Goal: Information Seeking & Learning: Learn about a topic

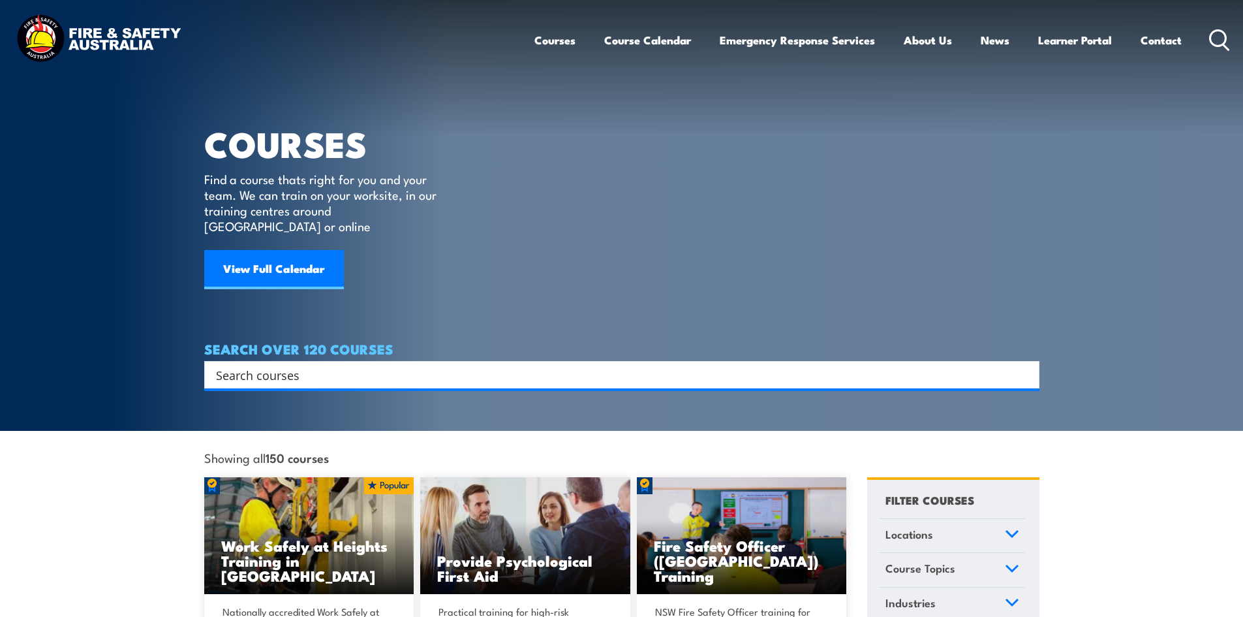
click at [268, 365] on input "Search input" at bounding box center [613, 375] width 795 height 20
type input "fire warden"
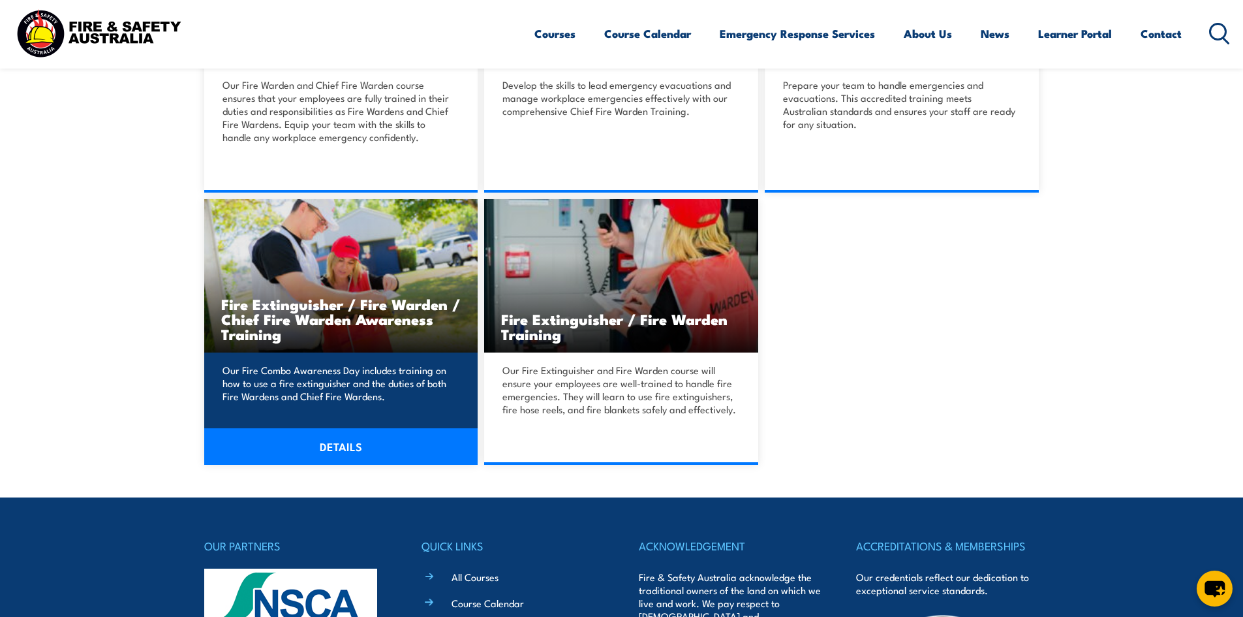
scroll to position [522, 0]
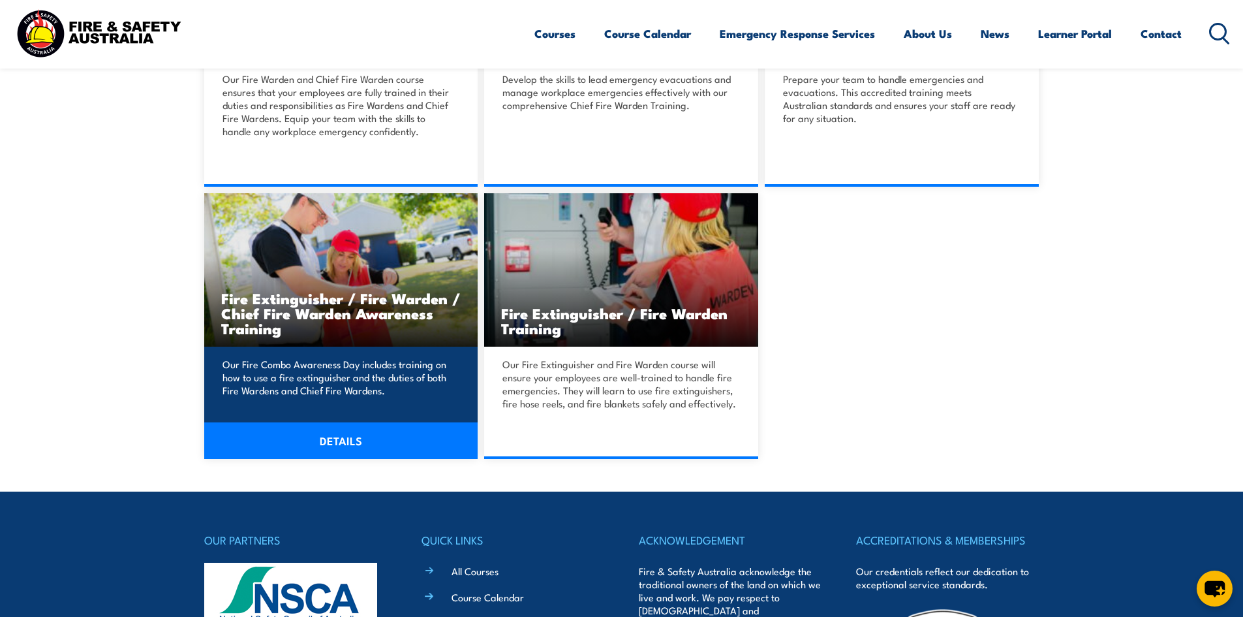
click at [368, 436] on link "DETAILS" at bounding box center [341, 440] width 274 height 37
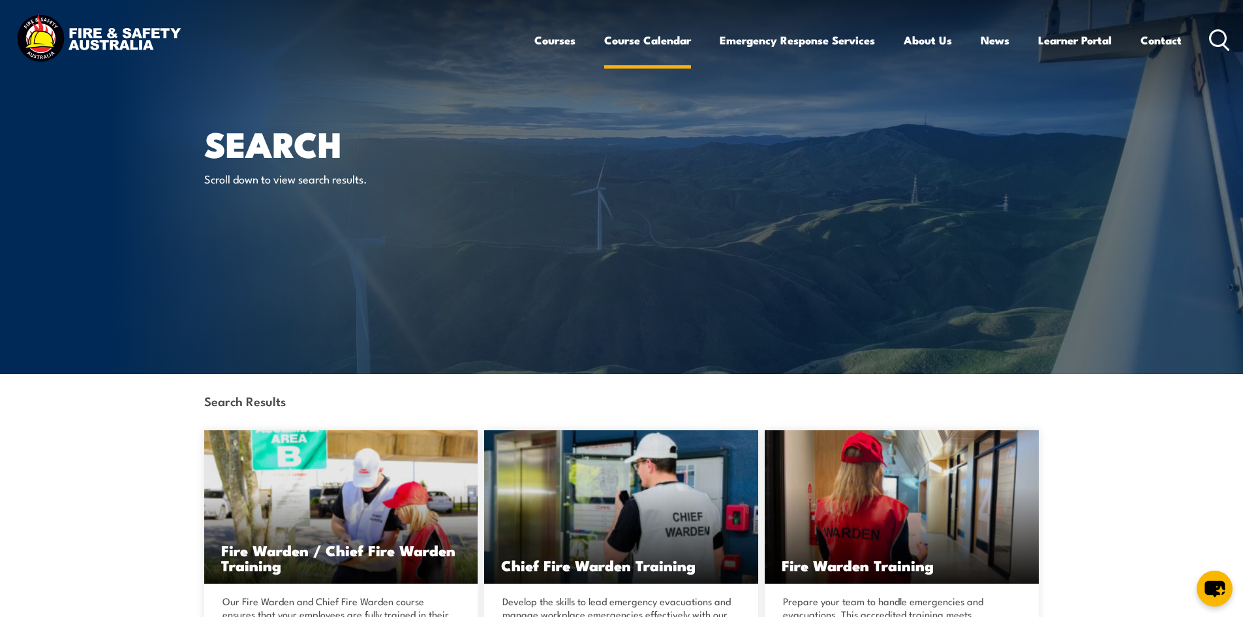
click at [649, 44] on link "Course Calendar" at bounding box center [647, 40] width 87 height 35
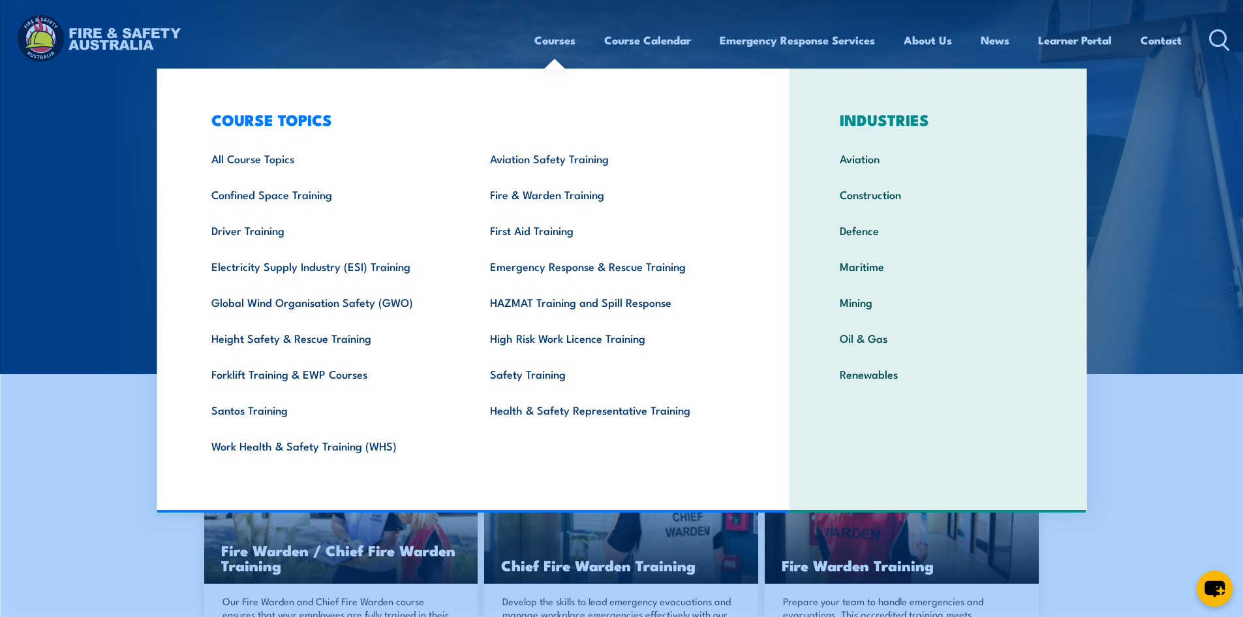
click at [565, 38] on link "Courses" at bounding box center [554, 40] width 41 height 35
click at [559, 198] on link "Fire & Warden Training" at bounding box center [609, 194] width 279 height 36
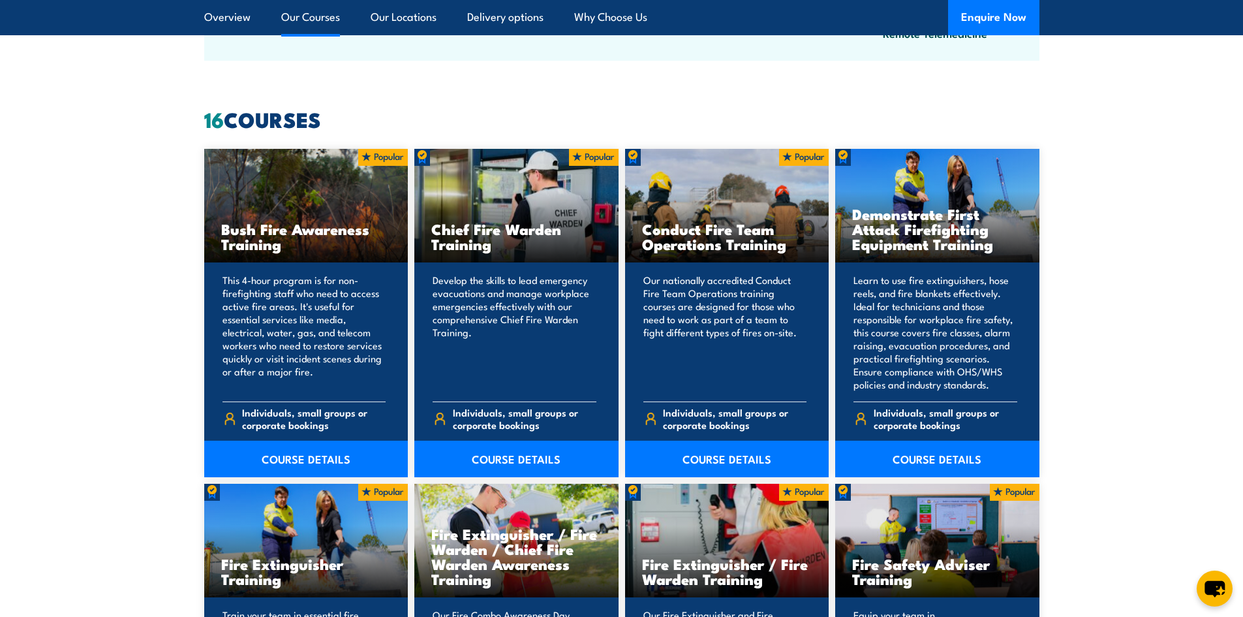
scroll to position [979, 0]
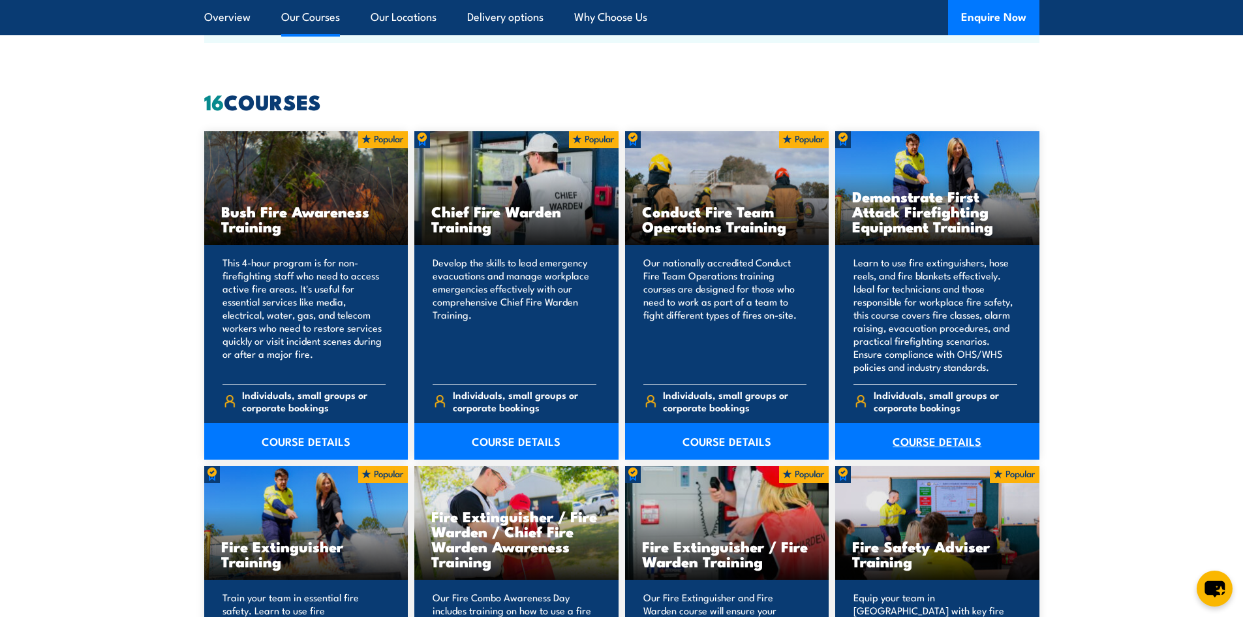
click at [934, 442] on link "COURSE DETAILS" at bounding box center [937, 441] width 204 height 37
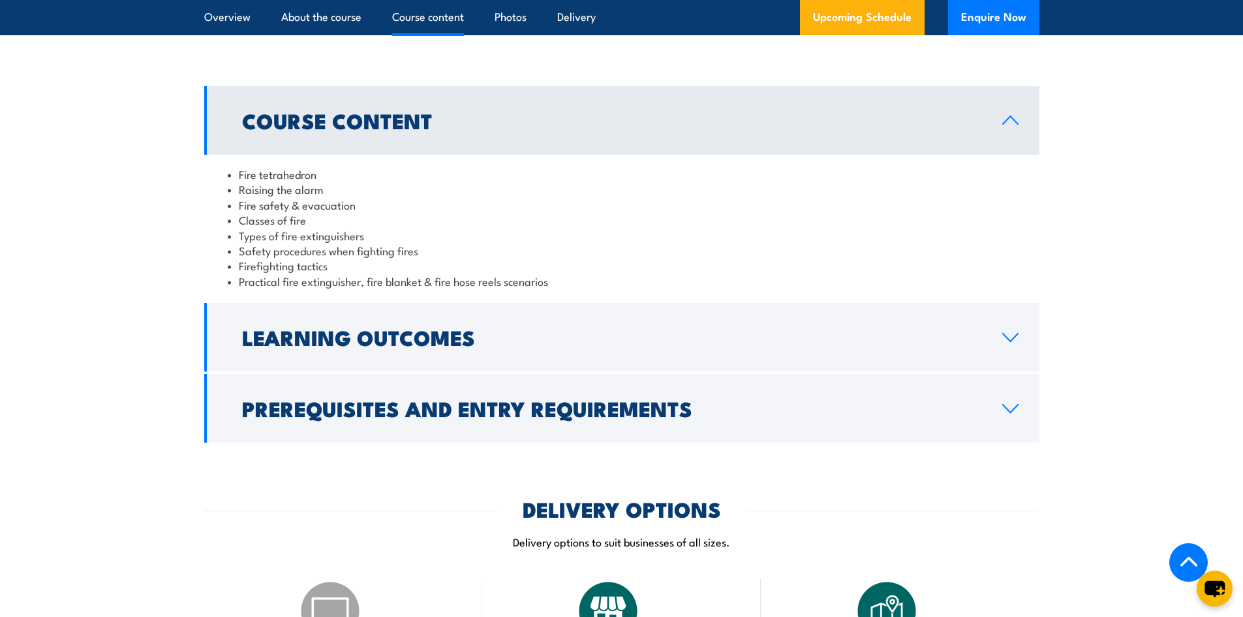
scroll to position [1436, 0]
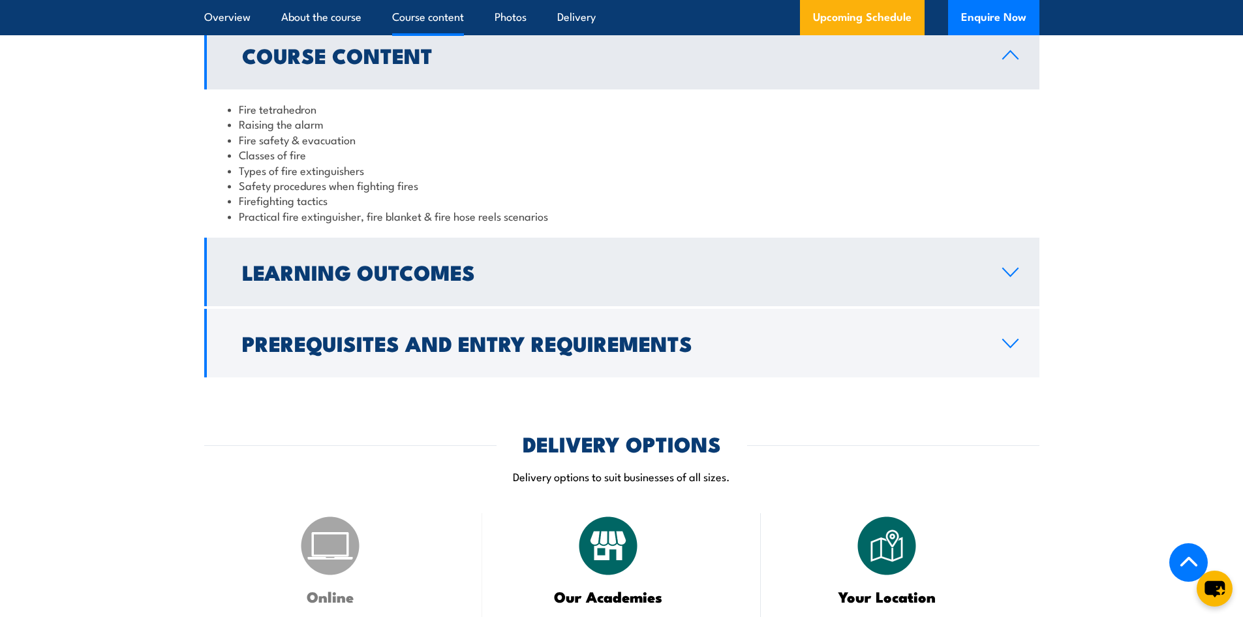
click at [394, 265] on h2 "Learning Outcomes" at bounding box center [611, 271] width 739 height 18
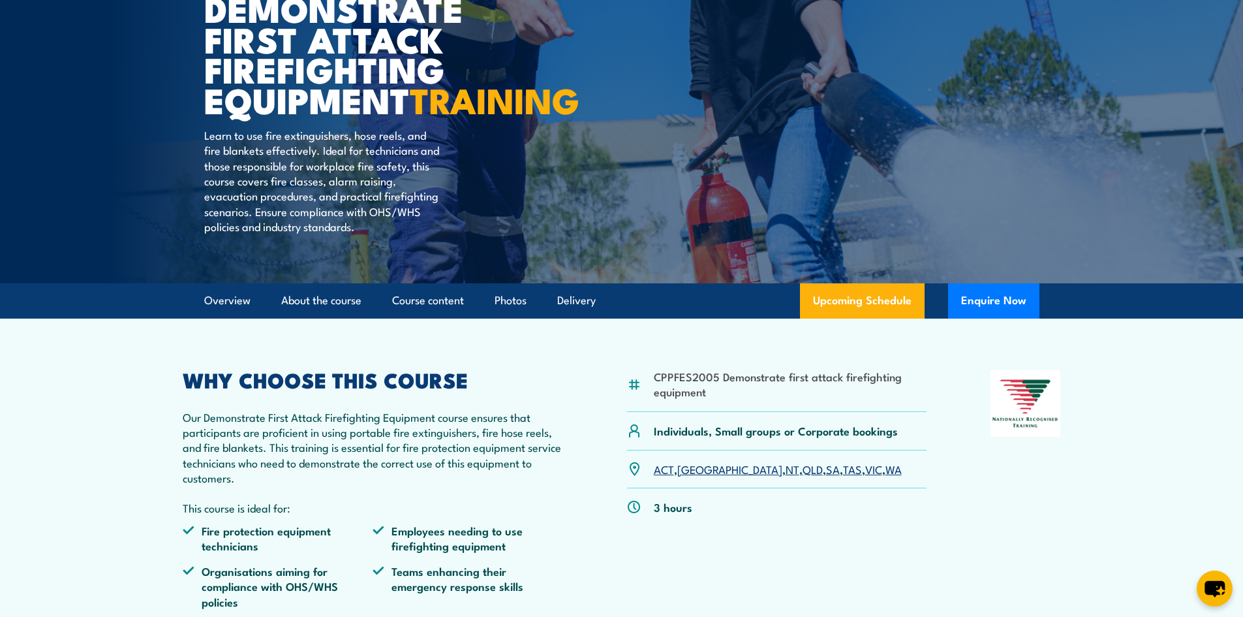
scroll to position [0, 0]
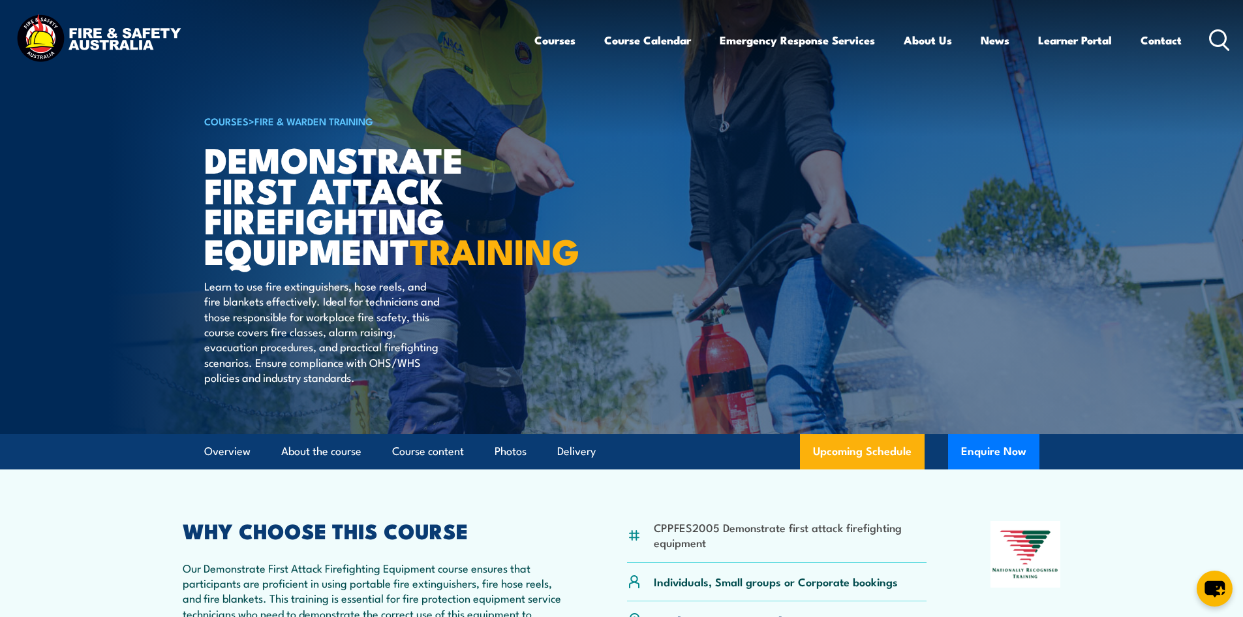
click at [1214, 38] on icon at bounding box center [1219, 40] width 21 height 22
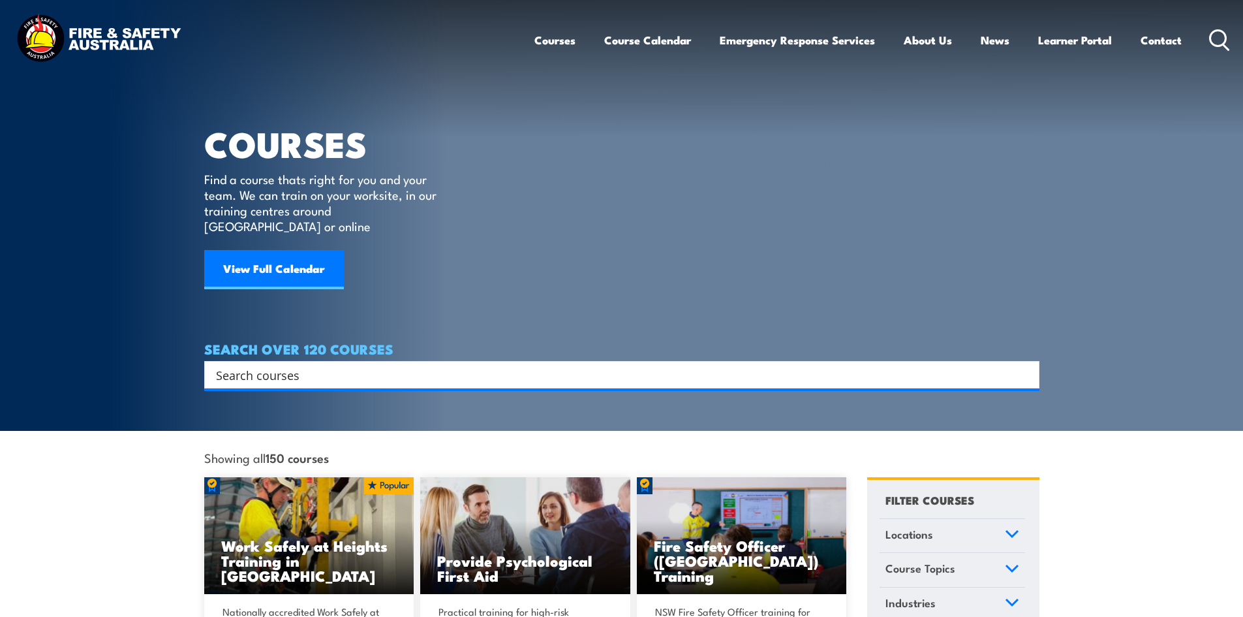
click at [319, 361] on div "Search" at bounding box center [621, 374] width 835 height 27
click at [260, 365] on input "Search input" at bounding box center [613, 375] width 795 height 20
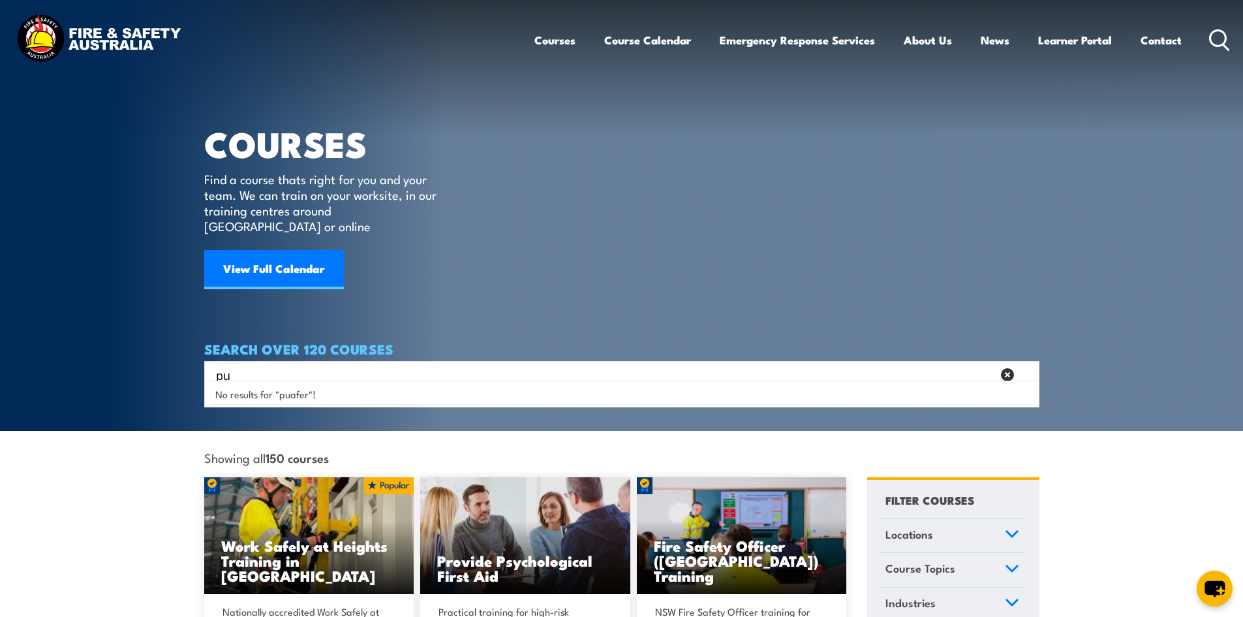
type input "p"
type input "PUAFER005"
